Goal: Download file/media

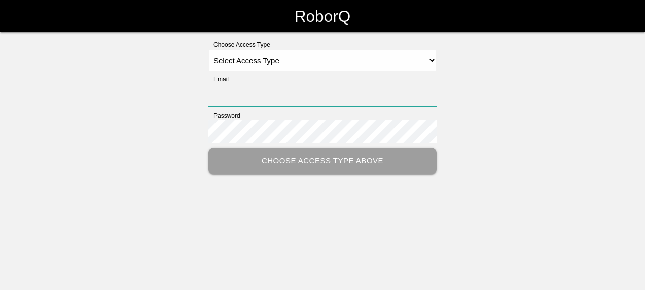
type input "[EMAIL_ADDRESS][DOMAIN_NAME]"
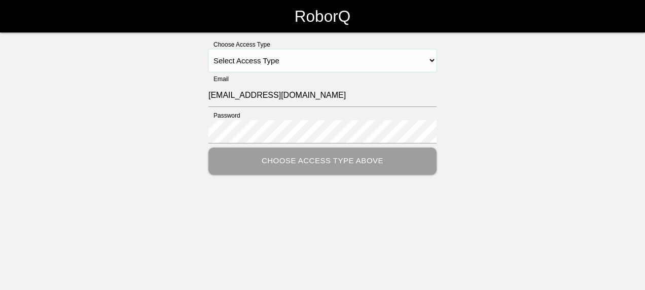
click at [278, 63] on select "Select Access Type Admin Customer Supervisor Worker" at bounding box center [323, 60] width 228 height 23
select select "Customer"
click at [209, 49] on select "Select Access Type Admin Customer Supervisor Worker" at bounding box center [323, 60] width 228 height 23
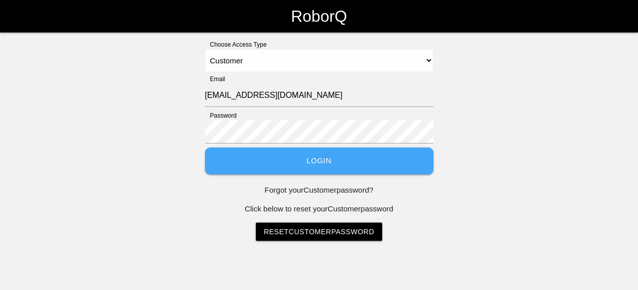
click at [276, 162] on button "Login" at bounding box center [319, 161] width 228 height 27
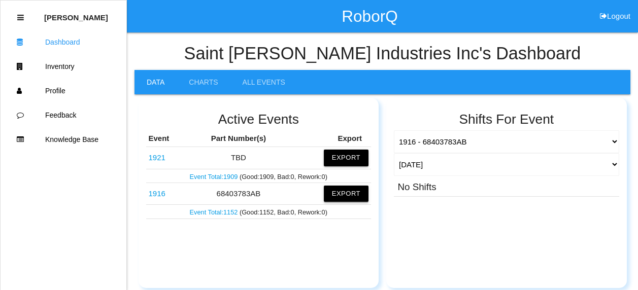
click at [344, 196] on button "Export" at bounding box center [346, 194] width 45 height 16
click at [336, 197] on button "Excel" at bounding box center [336, 194] width 19 height 9
click at [452, 245] on div "Shifts For Event 1916 - 68403783AB 1921 - TBD 1124 - 68483788AC, 68483788AC, 68…" at bounding box center [506, 193] width 240 height 190
click at [351, 158] on button "Export" at bounding box center [346, 158] width 45 height 16
click at [328, 158] on button "Excel" at bounding box center [336, 158] width 19 height 9
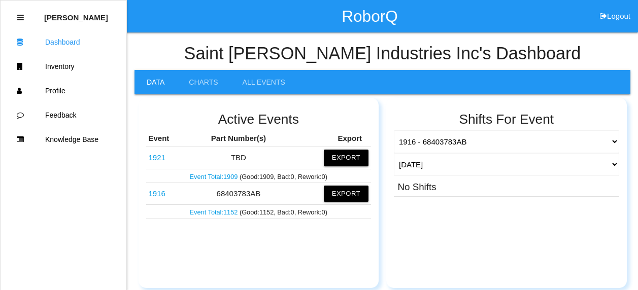
click at [467, 253] on div "Shifts For Event 1916 - 68403783AB 1921 - TBD 1124 - 68483788AC, 68483788AC, 68…" at bounding box center [506, 193] width 240 height 190
click at [345, 156] on button "Export" at bounding box center [346, 158] width 45 height 16
click at [341, 158] on button "Excel" at bounding box center [336, 158] width 19 height 9
